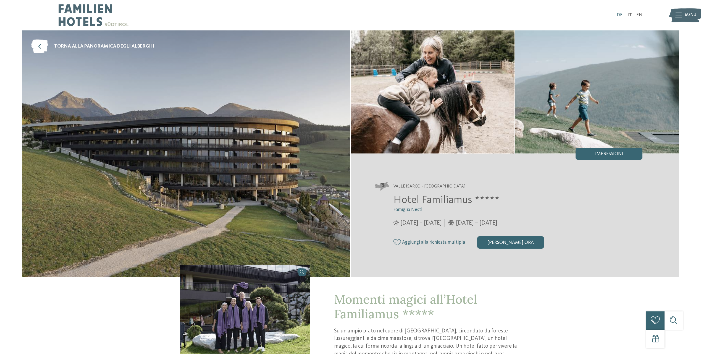
click at [620, 15] on link "DE" at bounding box center [620, 15] width 6 height 5
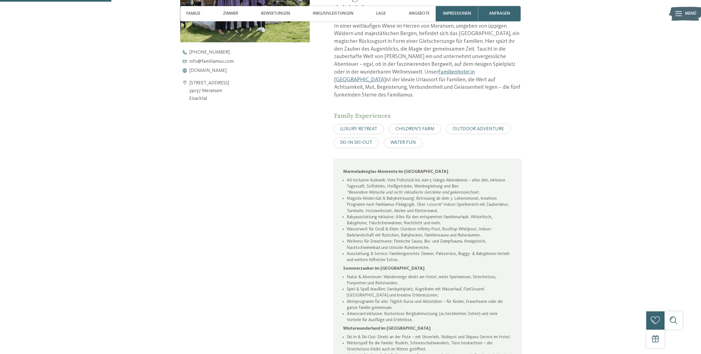
scroll to position [332, 0]
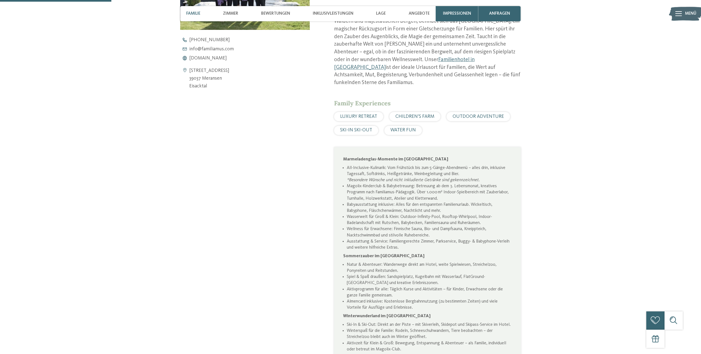
click at [193, 12] on span "Familie" at bounding box center [193, 13] width 14 height 5
click at [205, 57] on span "[DOMAIN_NAME]" at bounding box center [208, 58] width 38 height 5
